Goal: Find specific page/section: Find specific page/section

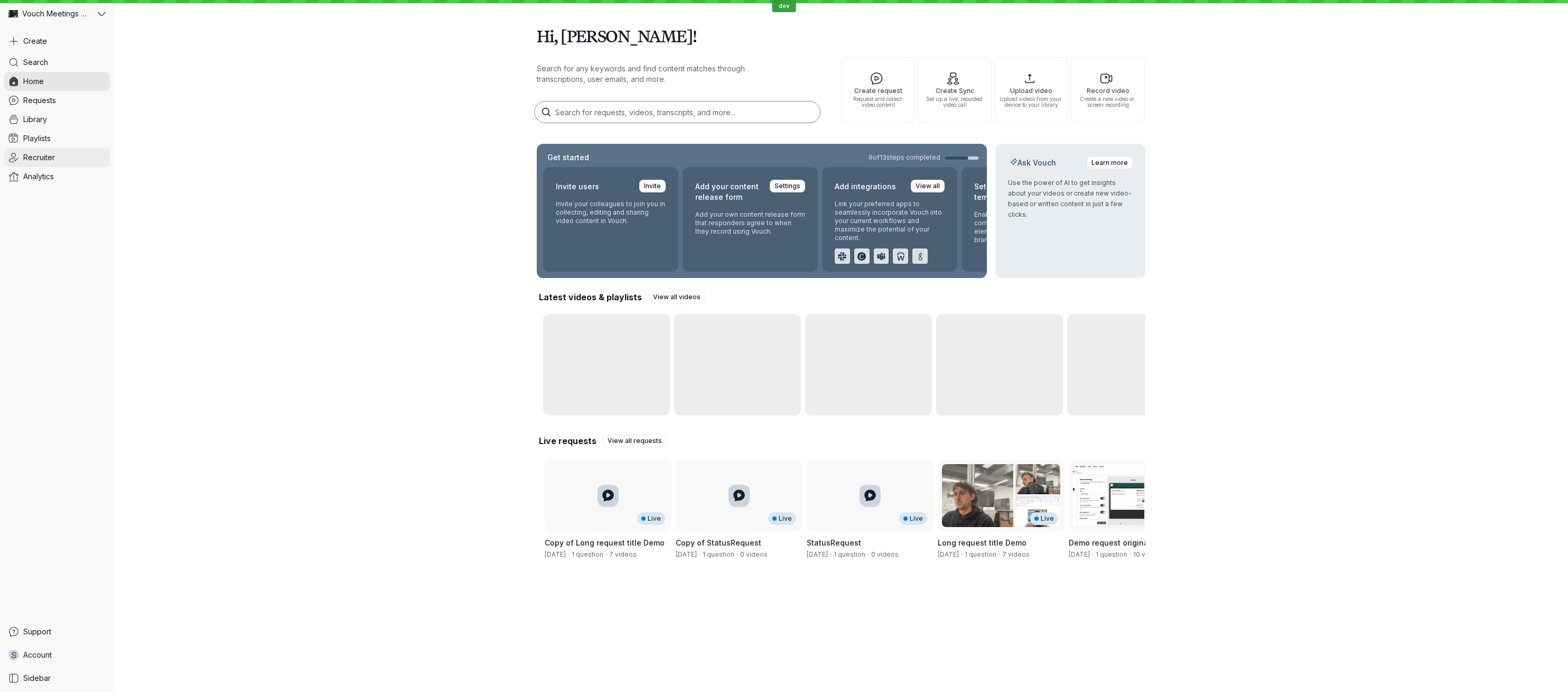
click at [51, 158] on span "Recruiter" at bounding box center [39, 157] width 32 height 10
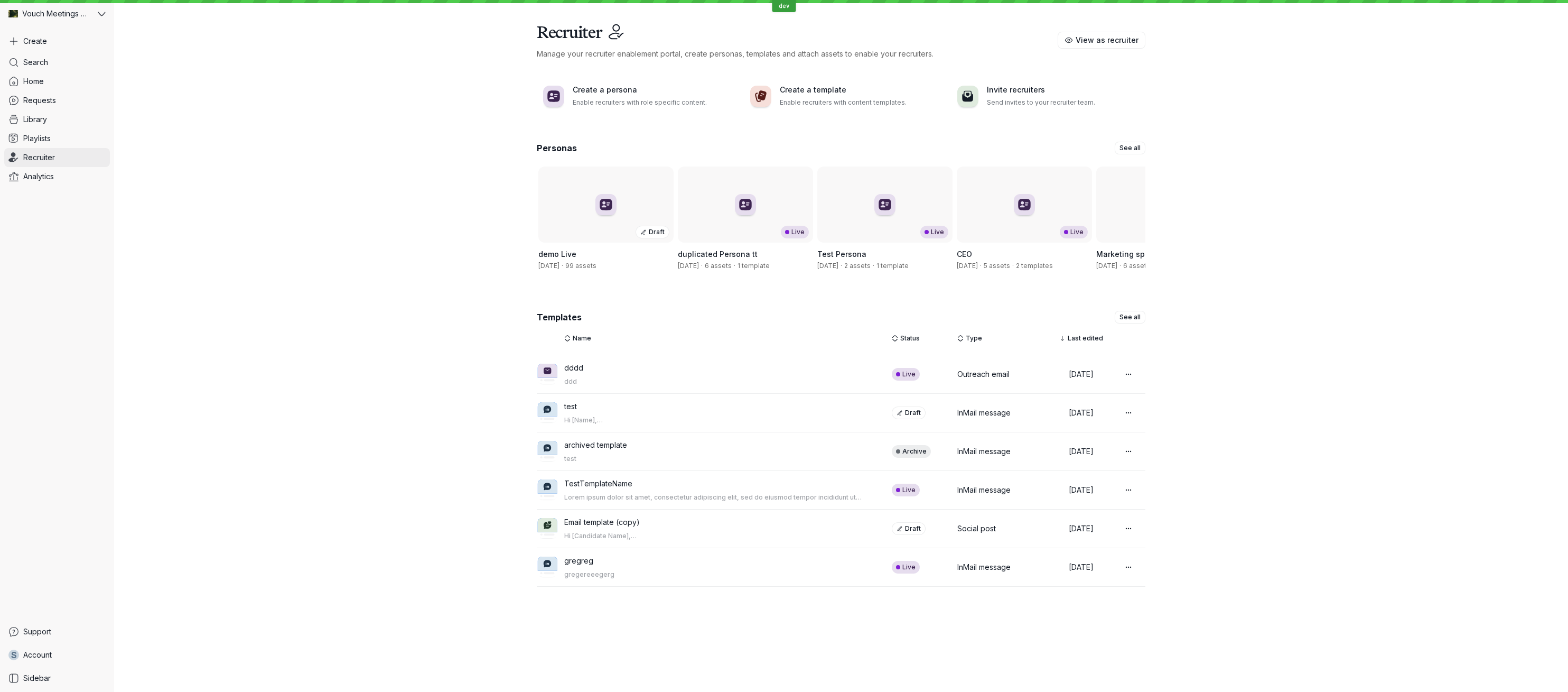
click at [95, 149] on link "Recruiter" at bounding box center [57, 157] width 106 height 19
click at [1117, 46] on button "View as recruiter" at bounding box center [1102, 40] width 88 height 17
